Goal: Submit feedback/report problem

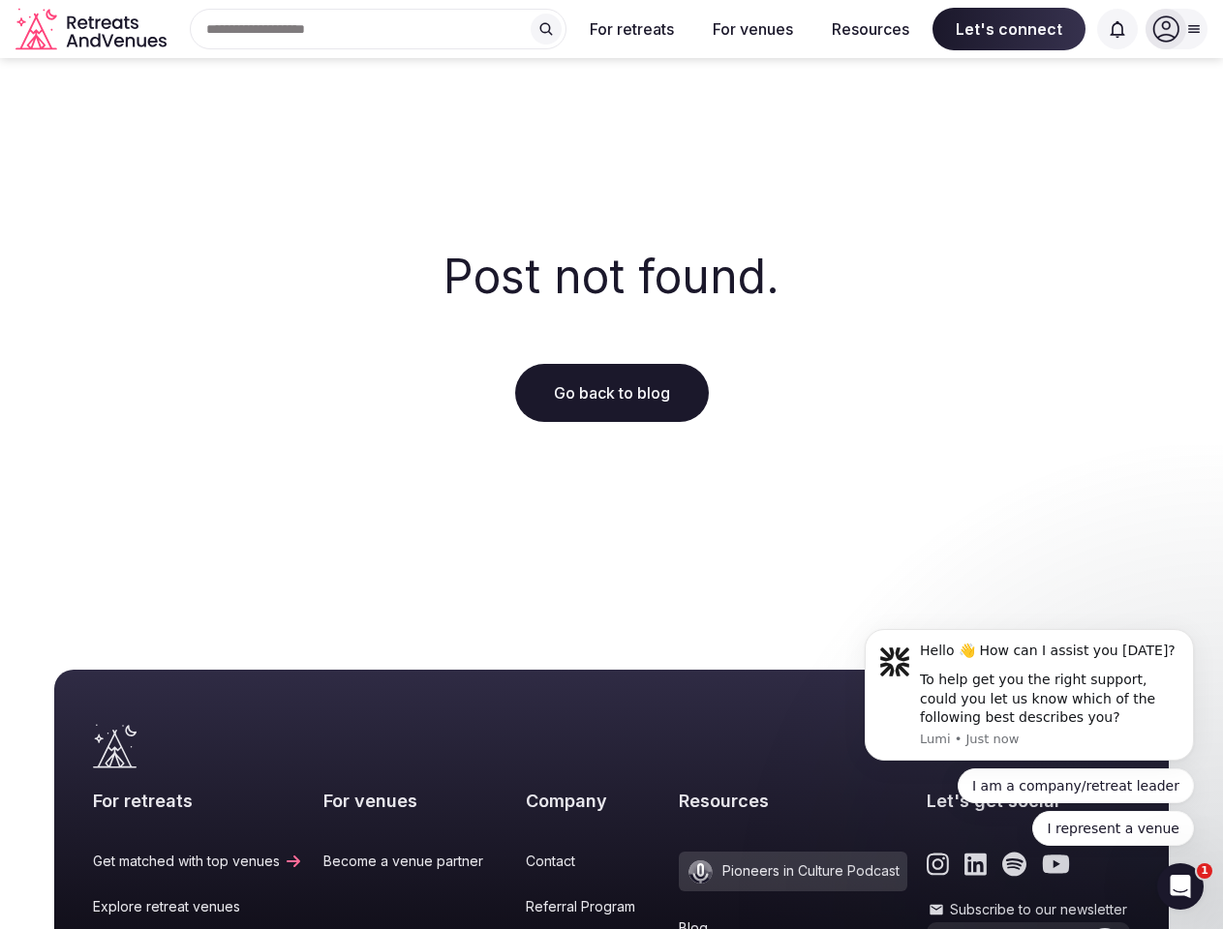
click at [611, 465] on div "Post not found. Go back to blog" at bounding box center [611, 337] width 1223 height 558
click at [378, 29] on div "Search Popular Destinations [GEOGRAPHIC_DATA], [GEOGRAPHIC_DATA] [GEOGRAPHIC_DA…" at bounding box center [370, 29] width 392 height 41
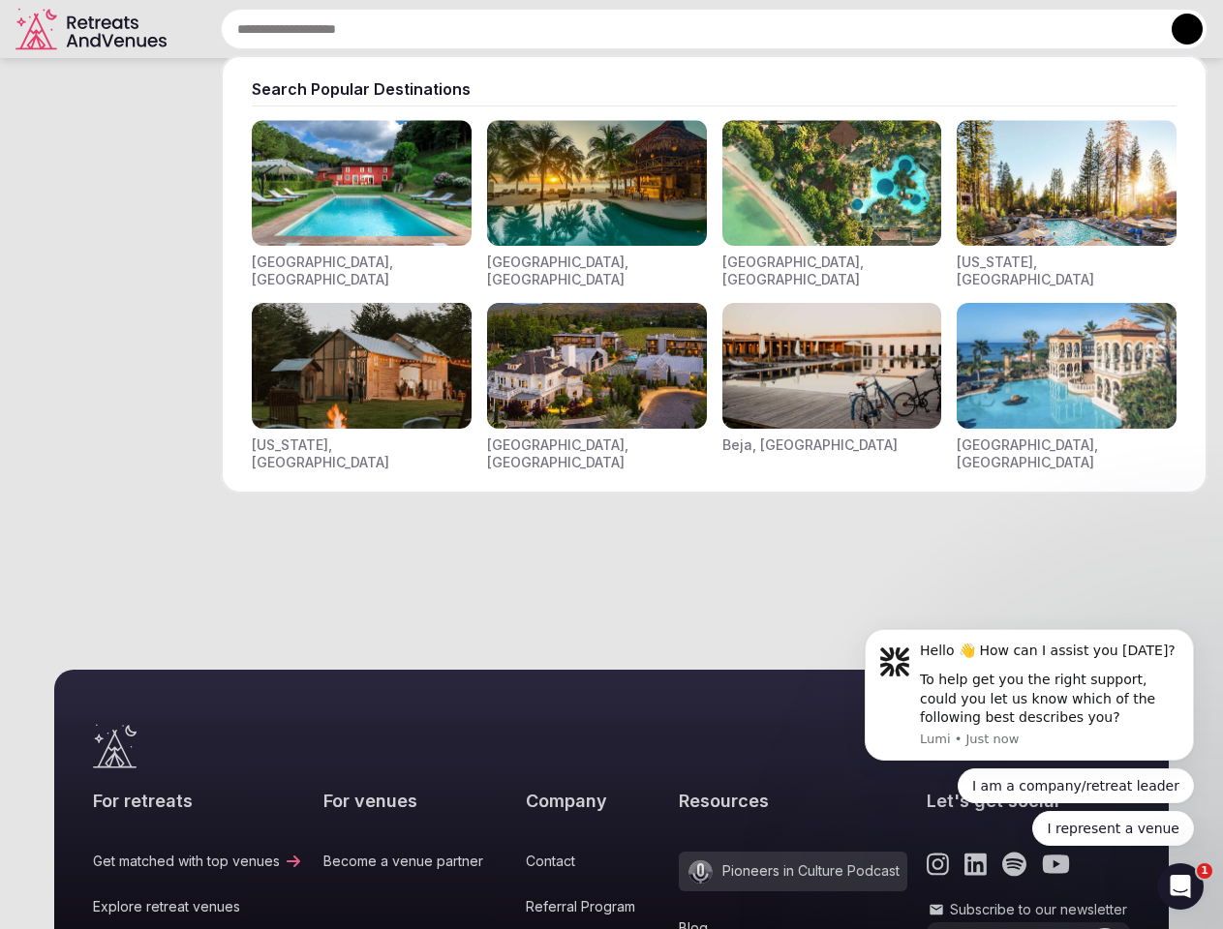
click at [546, 29] on input "text" at bounding box center [714, 29] width 986 height 41
click at [632, 29] on input "text" at bounding box center [714, 29] width 986 height 41
click at [752, 29] on input "text" at bounding box center [714, 29] width 986 height 41
click at [870, 29] on input "text" at bounding box center [714, 29] width 986 height 41
click at [1009, 29] on input "text" at bounding box center [714, 29] width 986 height 41
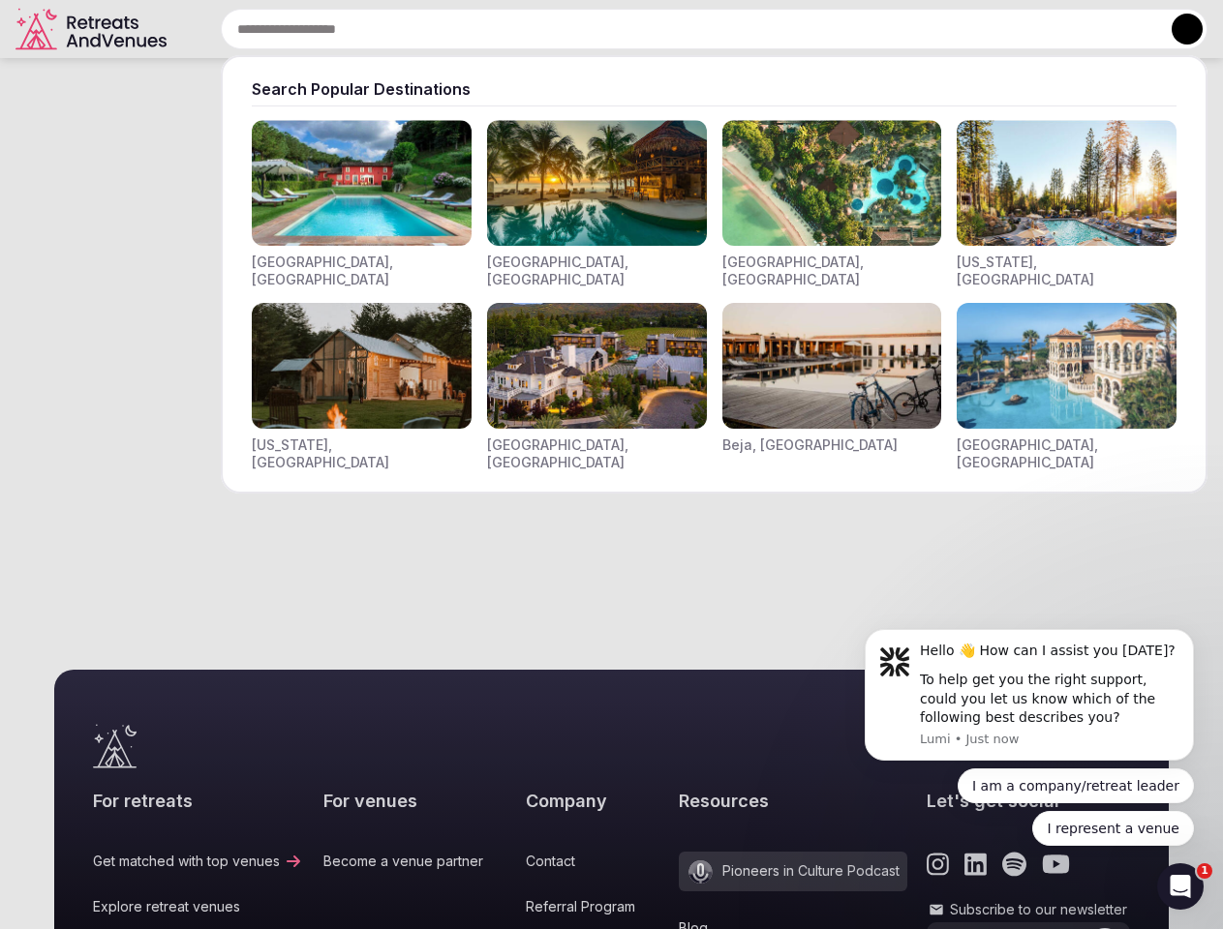
click at [1117, 29] on input "text" at bounding box center [714, 29] width 986 height 41
click at [1176, 29] on button at bounding box center [1186, 29] width 31 height 31
